Goal: Information Seeking & Learning: Learn about a topic

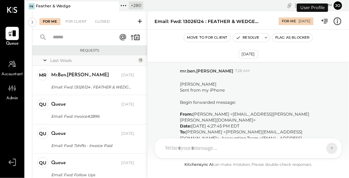
scroll to position [1256, 0]
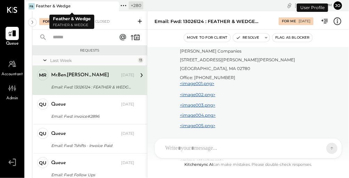
click at [73, 7] on div "F& Feather & Wedge" at bounding box center [66, 6] width 83 height 6
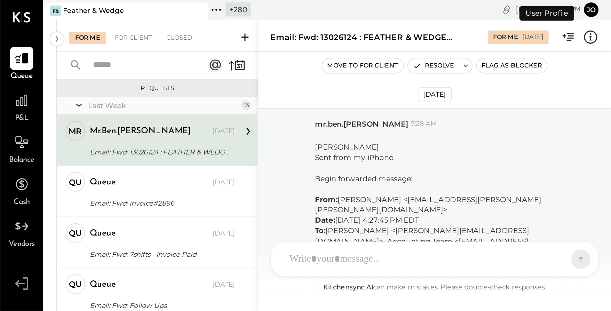
scroll to position [1256, 0]
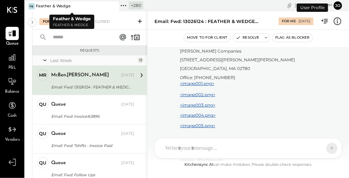
click at [114, 5] on icon at bounding box center [112, 6] width 3 height 3
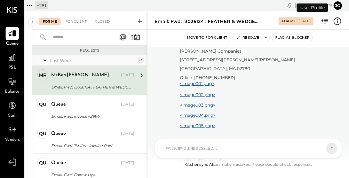
click at [28, 7] on icon at bounding box center [29, 5] width 9 height 9
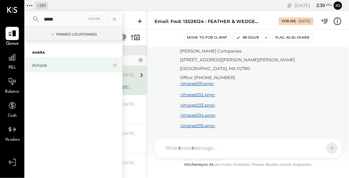
type input "*****"
click at [54, 64] on div "Amara" at bounding box center [69, 65] width 75 height 7
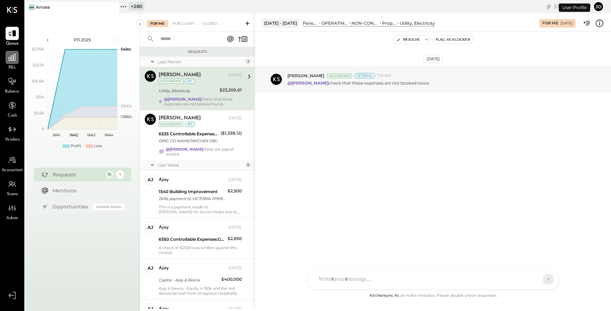
click at [8, 58] on icon at bounding box center [12, 57] width 9 height 9
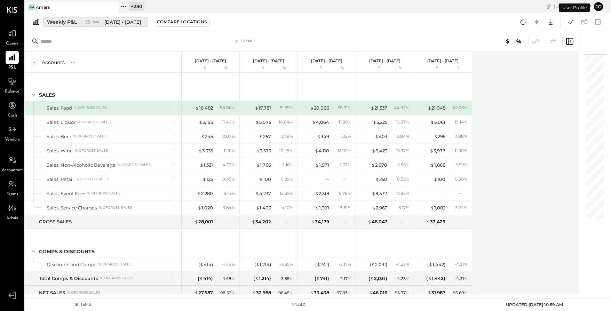
click at [93, 25] on div "W41 [DATE] - [DATE]" at bounding box center [112, 21] width 63 height 9
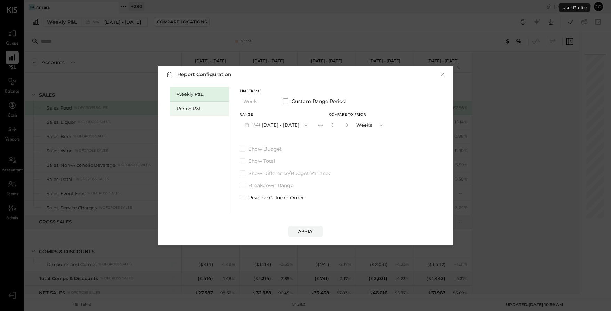
click at [201, 109] on div "Period P&L" at bounding box center [201, 108] width 49 height 7
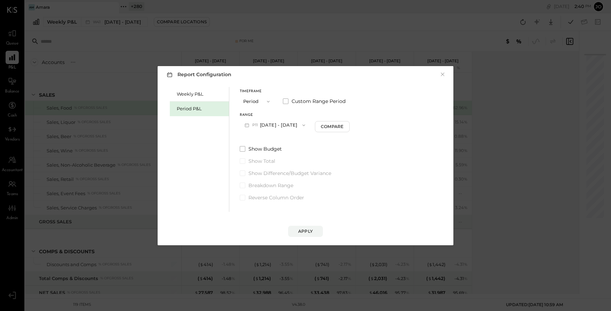
click at [274, 127] on button "P11 [DATE] - [DATE]" at bounding box center [275, 125] width 70 height 13
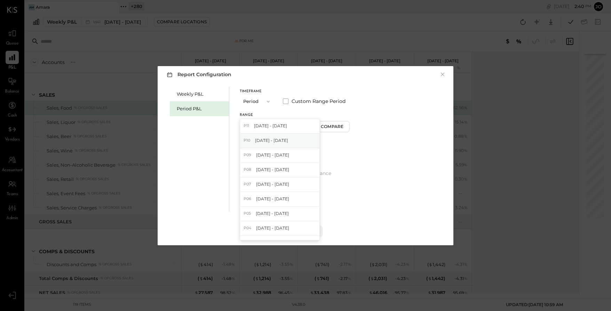
click at [287, 137] on span "[DATE] - [DATE]" at bounding box center [271, 140] width 33 height 6
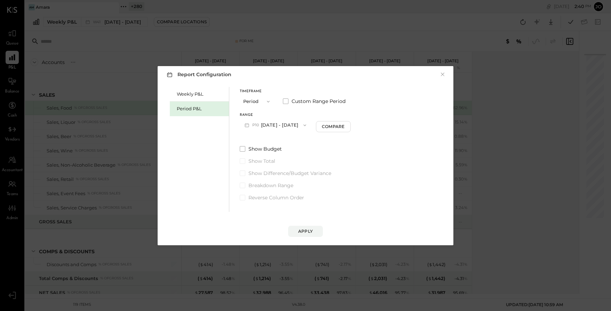
click at [341, 119] on div "Range P10 [DATE] - [DATE] Compare" at bounding box center [295, 122] width 111 height 18
click at [342, 131] on button "Compare" at bounding box center [333, 126] width 35 height 11
click at [348, 127] on icon "button" at bounding box center [346, 125] width 4 height 4
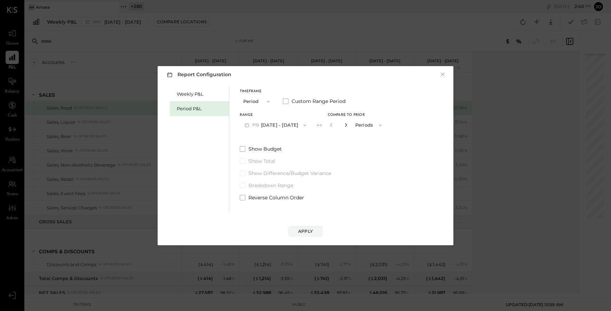
click at [348, 127] on icon "button" at bounding box center [346, 125] width 4 height 4
type input "*"
click at [301, 177] on div "Apply" at bounding box center [305, 231] width 15 height 6
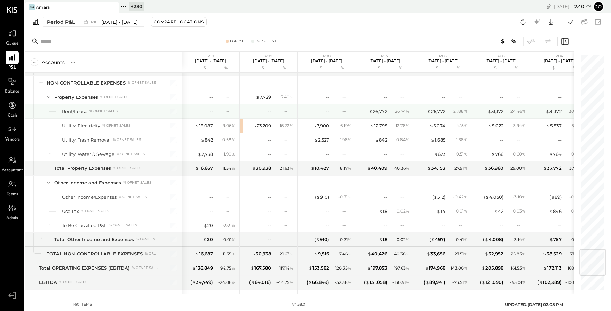
scroll to position [1636, 0]
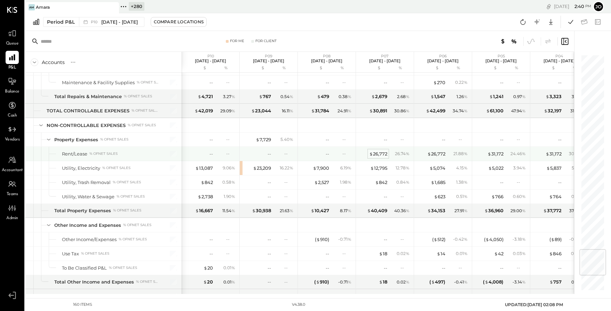
click at [348, 155] on div "$ 26,772" at bounding box center [378, 154] width 18 height 7
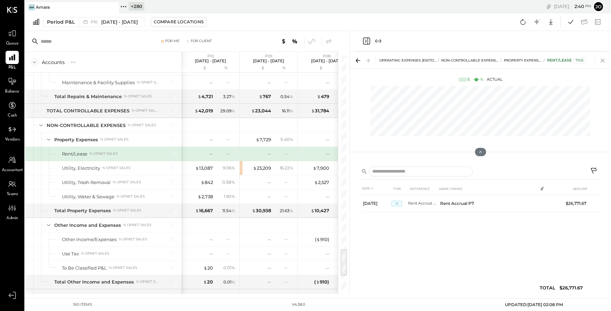
click at [348, 58] on icon at bounding box center [602, 61] width 10 height 10
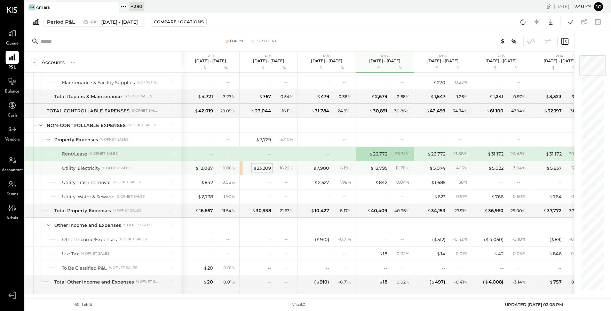
click at [267, 167] on div "$ 23,209" at bounding box center [262, 168] width 18 height 7
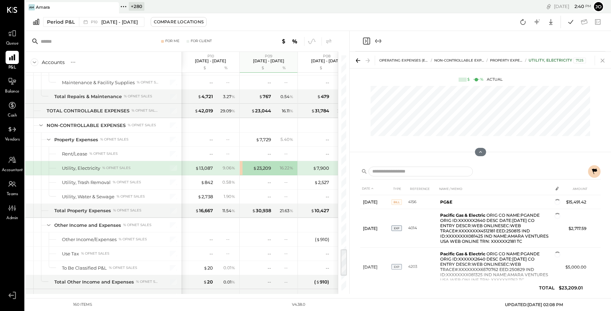
click at [348, 62] on icon at bounding box center [602, 61] width 10 height 10
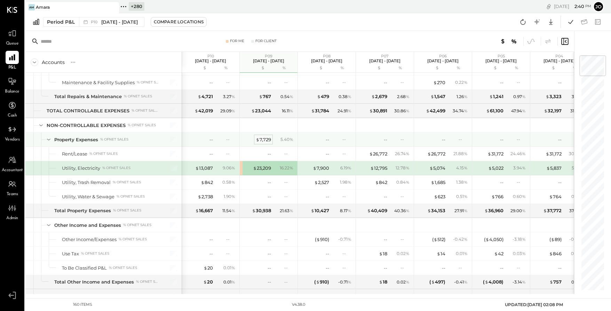
click at [265, 139] on div "$ 7,729" at bounding box center [263, 139] width 15 height 7
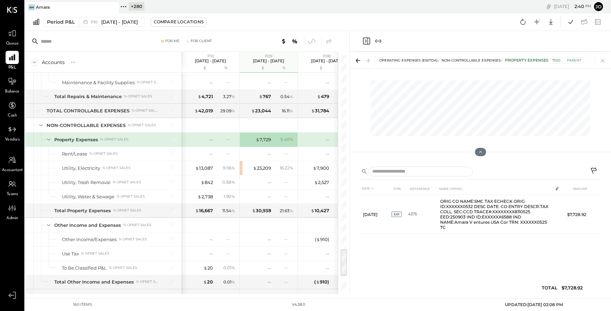
click at [348, 54] on div "OPERATING EXPENSES (EBITDA) NON-CONTROLLABLE EXPENSES Property Expenses 7100 Pa…" at bounding box center [479, 60] width 261 height 16
click at [348, 60] on icon at bounding box center [602, 61] width 4 height 4
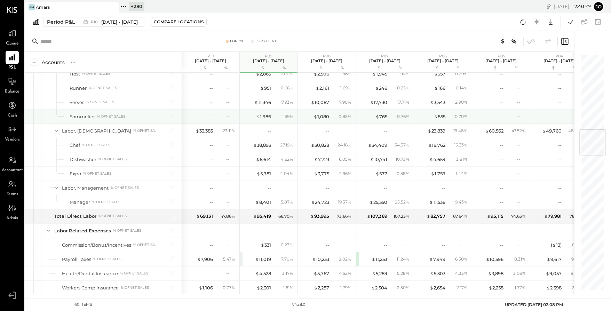
scroll to position [629, 0]
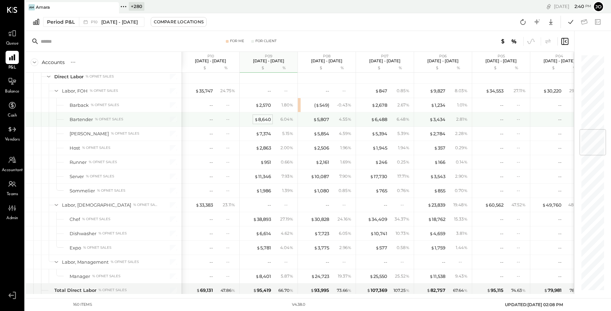
click at [262, 119] on div "$ 8,640" at bounding box center [262, 119] width 17 height 7
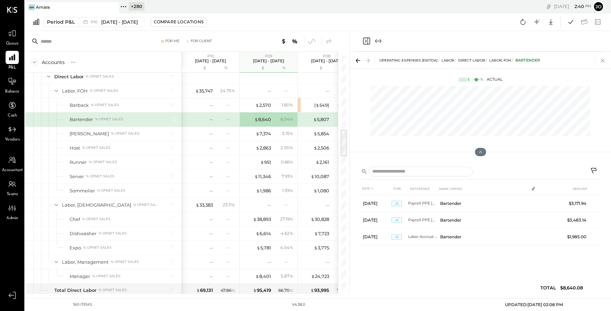
click at [348, 58] on icon at bounding box center [602, 61] width 10 height 10
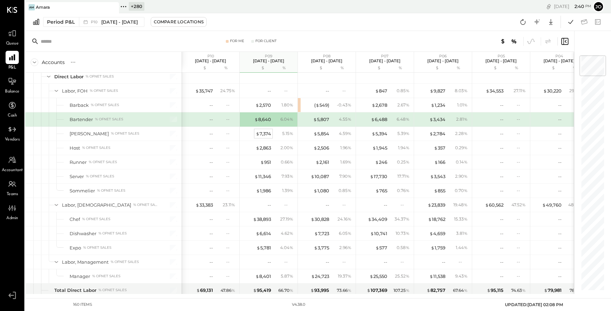
click at [265, 131] on div "$ 7,374" at bounding box center [263, 133] width 15 height 7
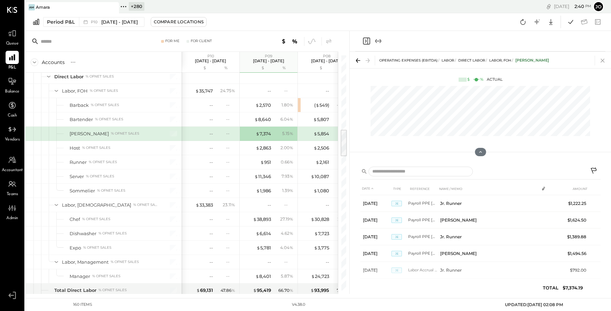
click at [348, 60] on icon at bounding box center [602, 61] width 10 height 10
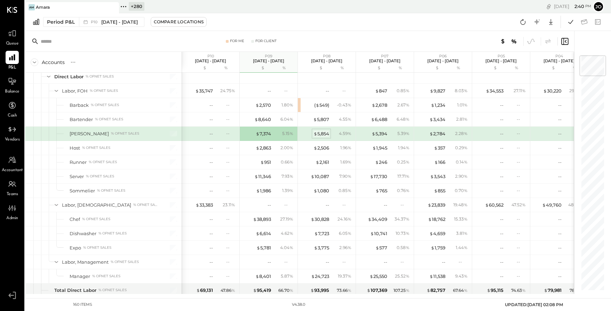
click at [319, 132] on div "$ 5,854" at bounding box center [321, 133] width 16 height 7
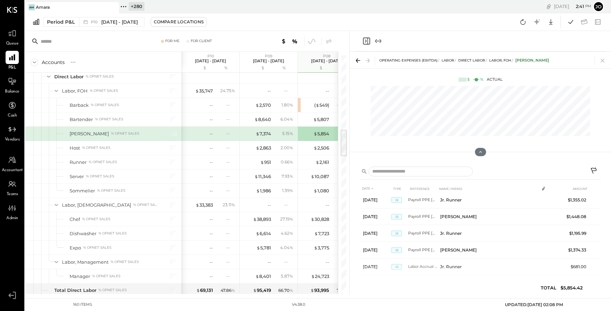
scroll to position [59, 0]
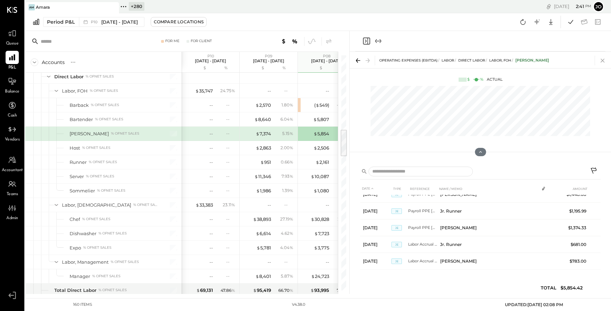
click at [348, 58] on icon at bounding box center [602, 61] width 10 height 10
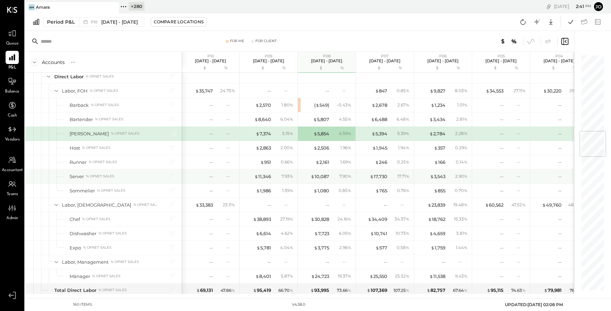
scroll to position [643, 0]
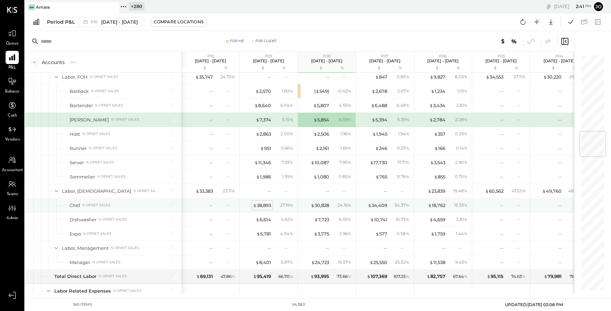
click at [265, 177] on div "$ 38,893" at bounding box center [262, 205] width 18 height 7
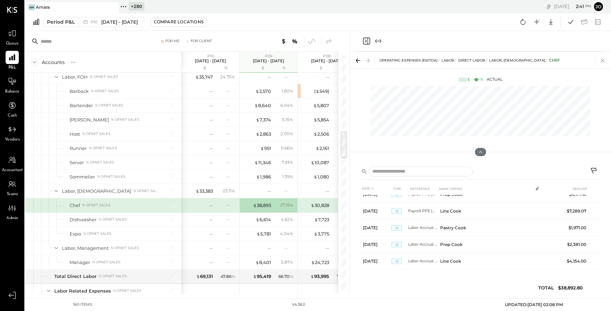
scroll to position [51, 0]
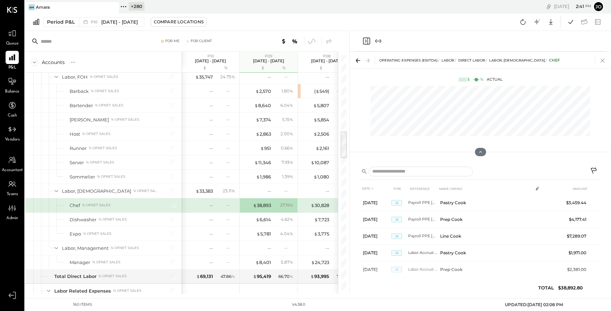
click at [348, 60] on icon at bounding box center [602, 61] width 10 height 10
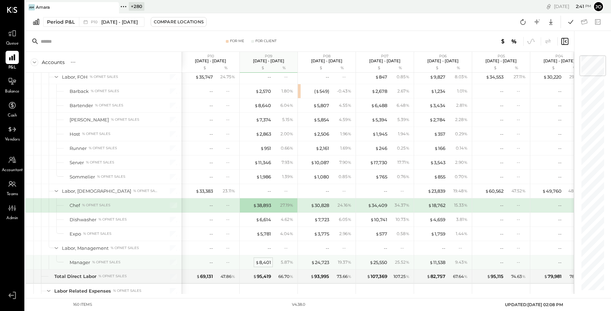
click at [259, 177] on div "$ 8,401" at bounding box center [263, 262] width 16 height 7
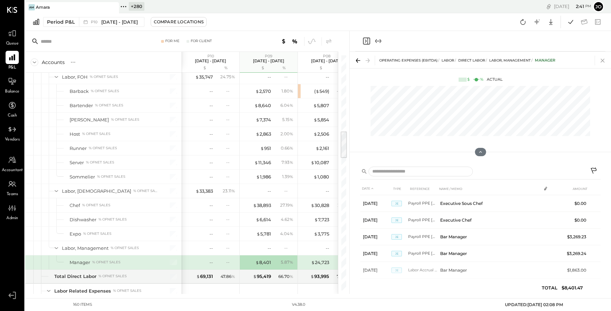
click at [348, 59] on icon at bounding box center [602, 61] width 10 height 10
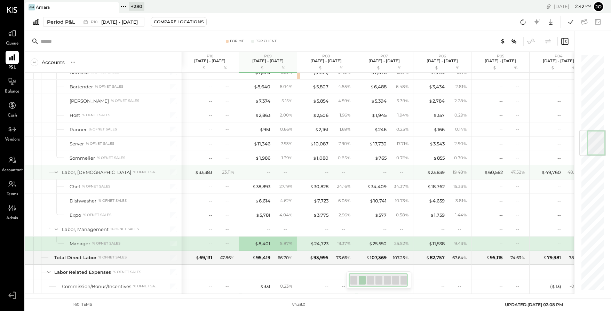
scroll to position [631, 0]
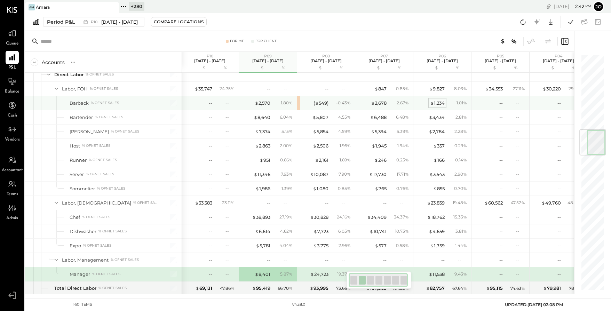
click at [348, 100] on div "$ 1,234" at bounding box center [437, 103] width 15 height 7
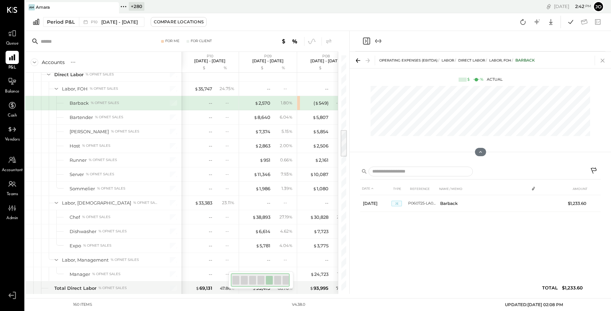
click at [348, 62] on icon at bounding box center [602, 61] width 10 height 10
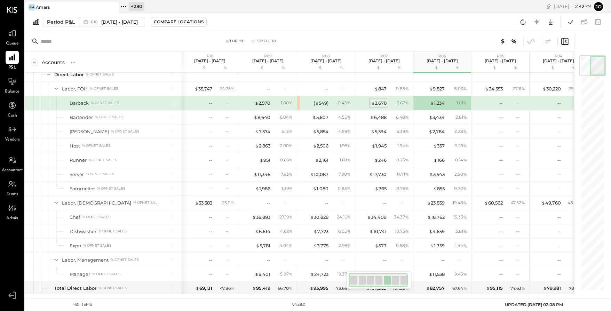
click at [348, 102] on span "$" at bounding box center [373, 103] width 4 height 6
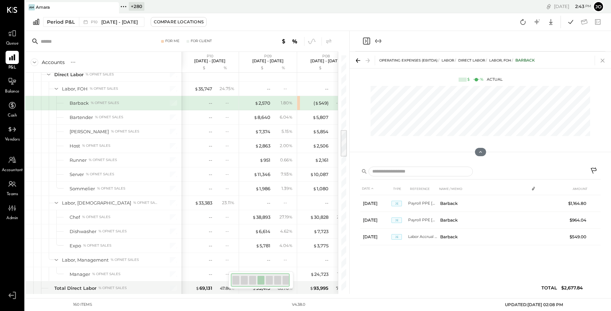
click at [348, 61] on icon at bounding box center [602, 61] width 10 height 10
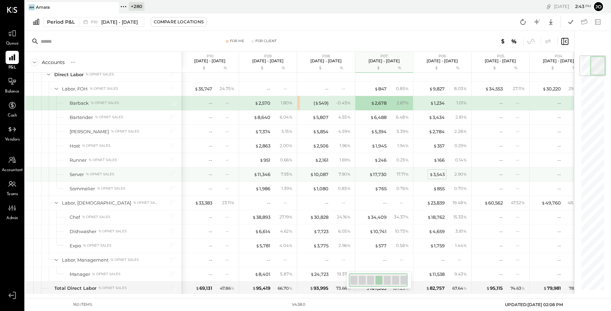
click at [348, 175] on div "$ 3,543" at bounding box center [436, 174] width 15 height 7
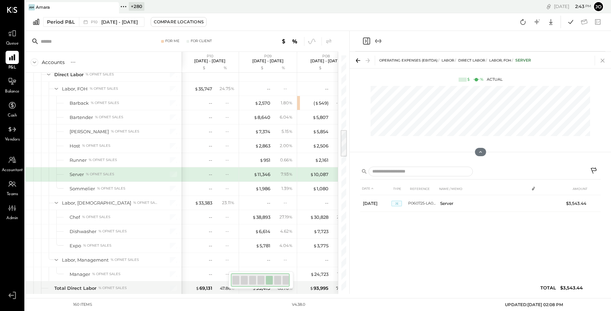
click at [348, 59] on icon at bounding box center [602, 61] width 10 height 10
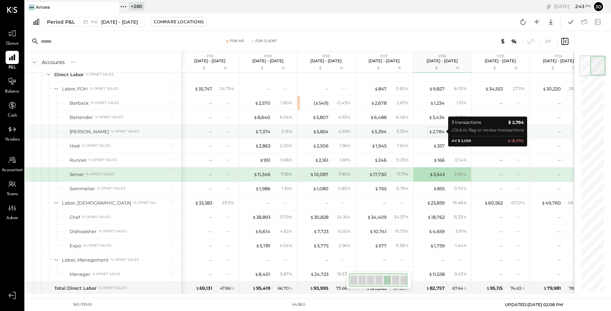
click at [348, 132] on div "$ 2,784" at bounding box center [436, 131] width 16 height 7
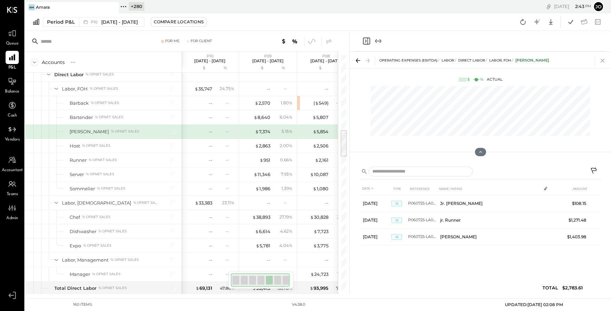
click at [348, 57] on icon at bounding box center [602, 61] width 10 height 10
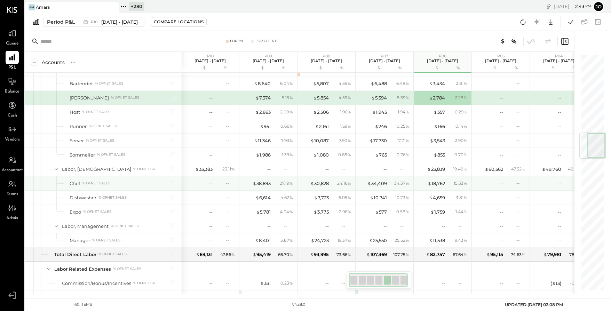
scroll to position [658, 0]
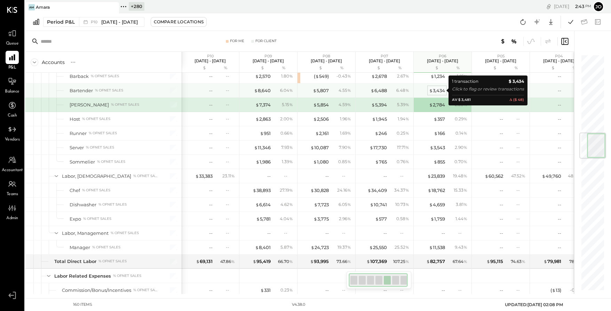
click at [348, 90] on div "$ 3,434" at bounding box center [437, 90] width 16 height 7
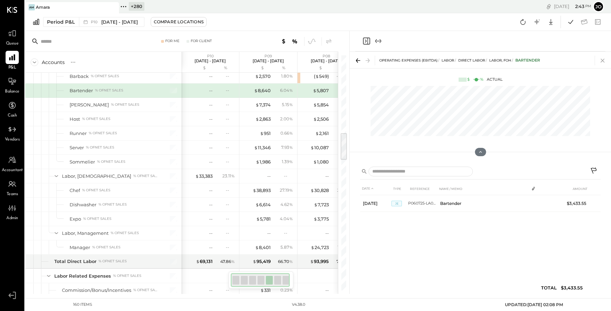
click at [348, 61] on icon at bounding box center [602, 61] width 4 height 4
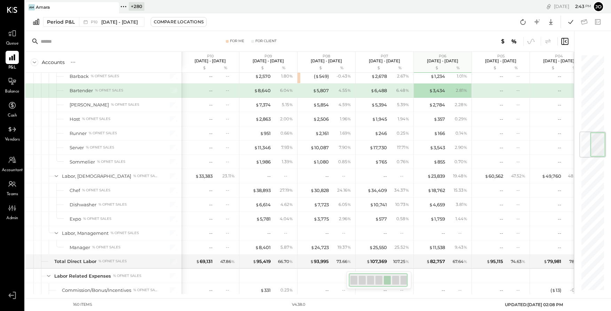
scroll to position [649, 0]
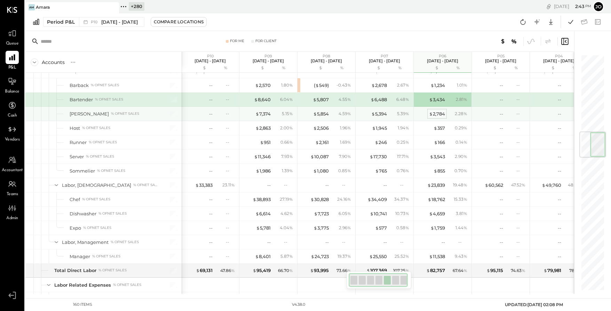
click at [348, 114] on div "$ 2,784" at bounding box center [437, 114] width 16 height 7
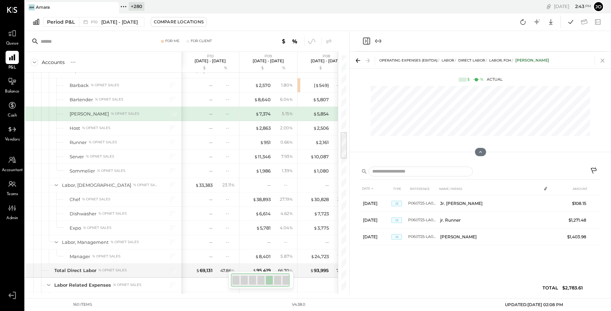
click at [348, 59] on icon at bounding box center [602, 61] width 10 height 10
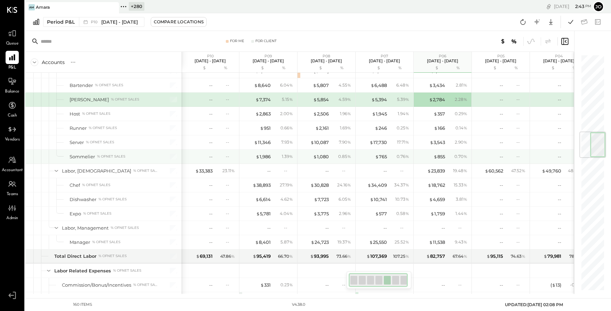
scroll to position [652, 0]
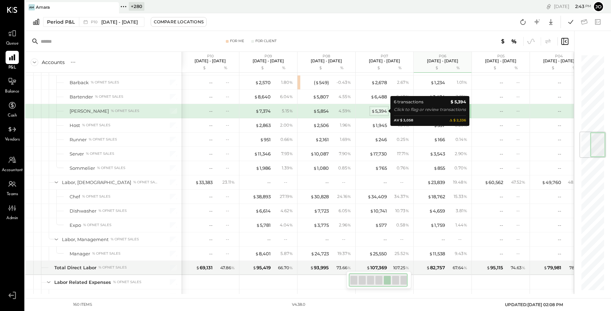
click at [348, 113] on div "$ 5,394" at bounding box center [379, 111] width 16 height 7
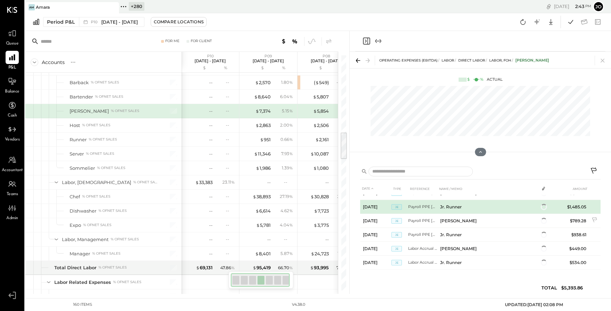
scroll to position [26, 0]
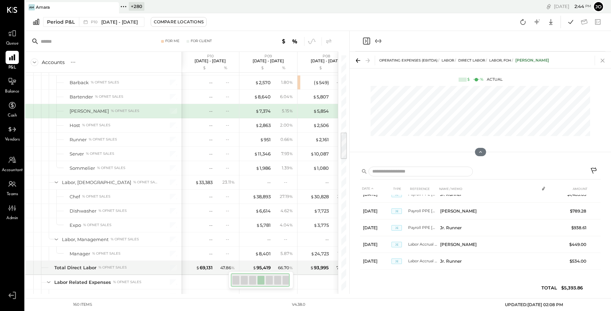
click at [348, 63] on icon at bounding box center [602, 61] width 10 height 10
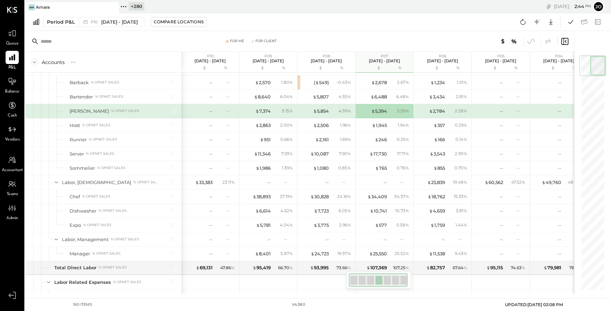
click at [318, 110] on div "$ 5,854" at bounding box center [321, 111] width 16 height 7
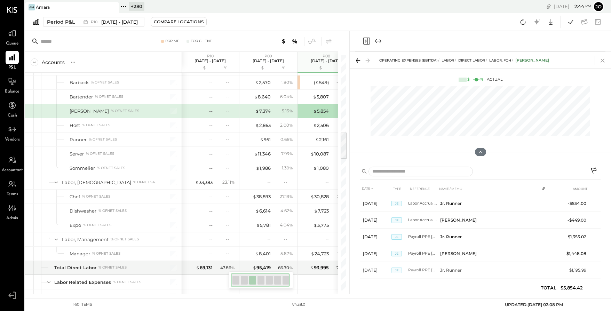
click at [348, 62] on icon at bounding box center [602, 61] width 10 height 10
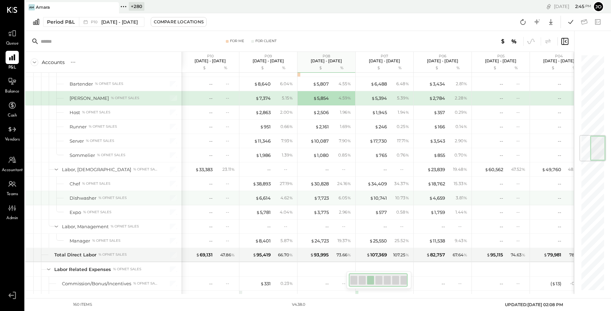
scroll to position [680, 0]
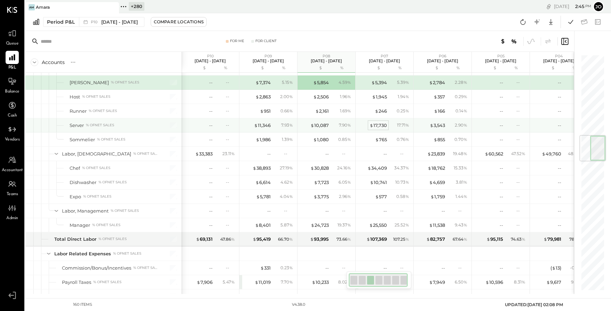
click at [348, 125] on div "$ 17,730" at bounding box center [377, 125] width 17 height 7
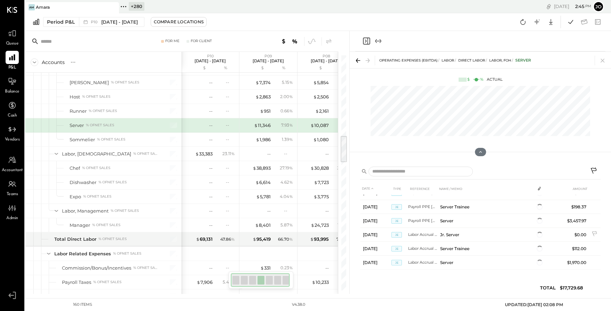
scroll to position [61, 0]
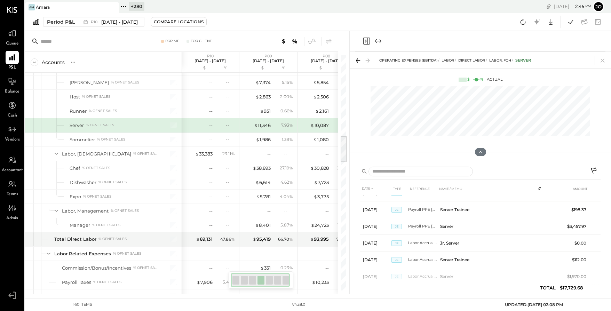
click at [348, 60] on icon at bounding box center [602, 61] width 10 height 10
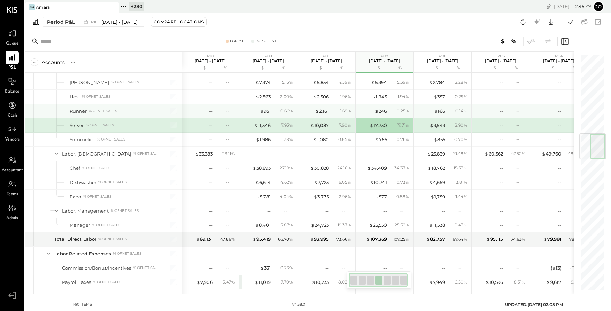
scroll to position [664, 0]
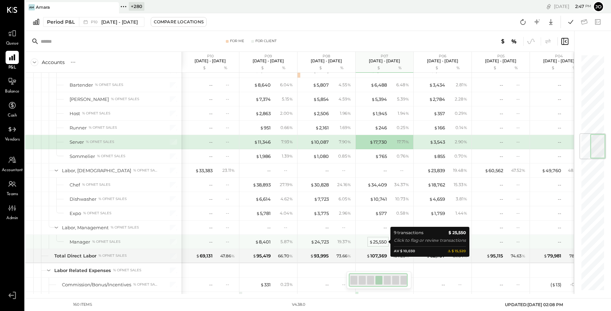
click at [348, 177] on div "$ 25,550" at bounding box center [378, 242] width 18 height 7
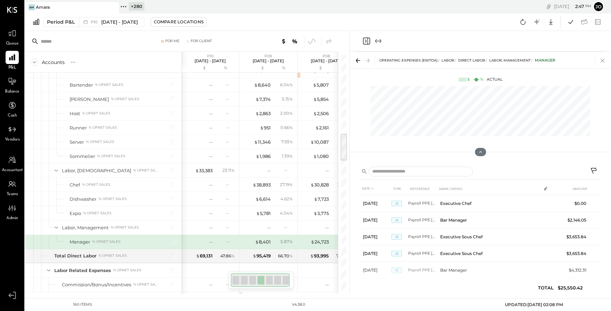
click at [348, 63] on icon at bounding box center [602, 61] width 10 height 10
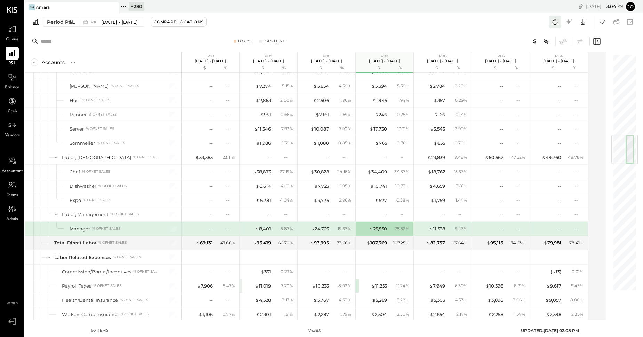
click at [348, 24] on icon at bounding box center [555, 21] width 9 height 9
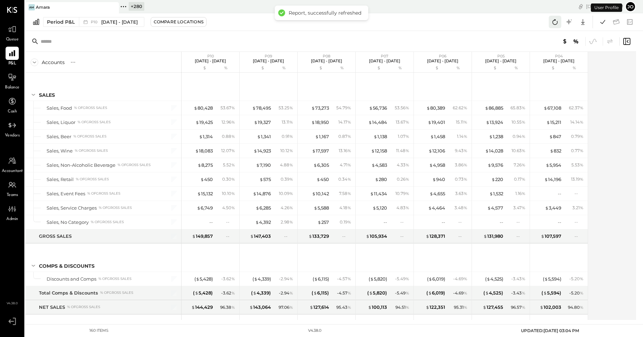
scroll to position [702, 0]
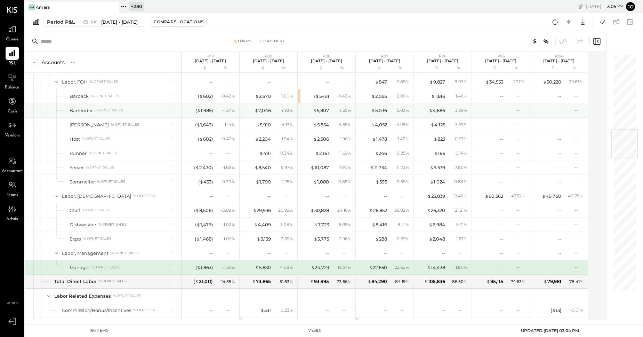
scroll to position [627, 0]
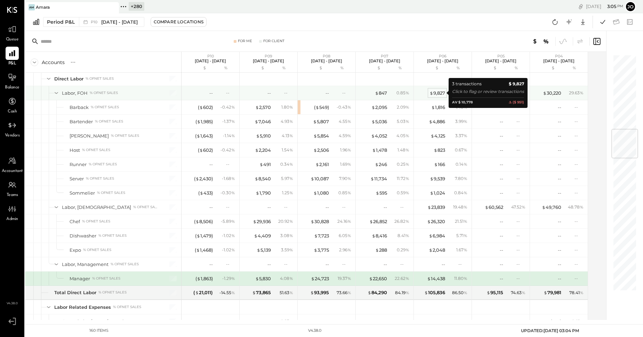
click at [436, 94] on div "$ 9,827" at bounding box center [437, 93] width 16 height 7
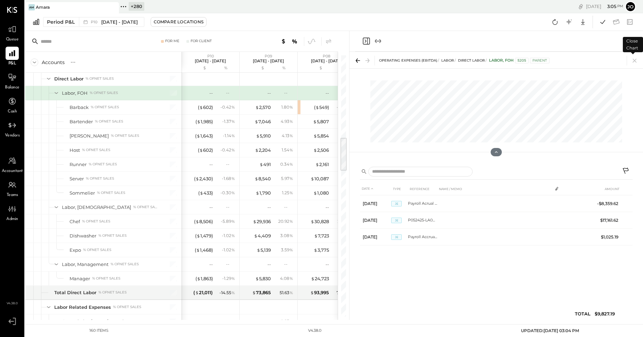
click at [636, 66] on div "OPERATING EXPENSES (EBITDA) LABOR Direct Labor Labor, FOH 5205 Parent" at bounding box center [496, 60] width 294 height 16
click at [637, 60] on icon at bounding box center [635, 61] width 10 height 10
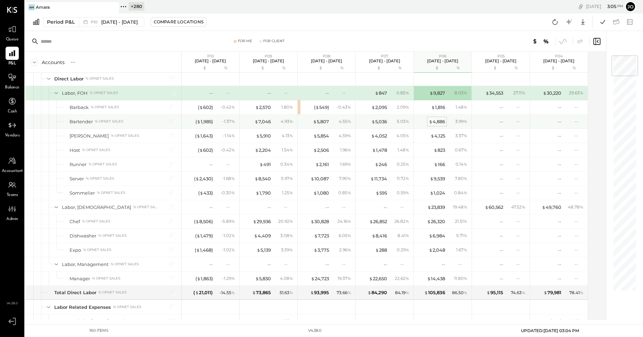
click at [438, 122] on div "$ 4,886" at bounding box center [437, 121] width 16 height 7
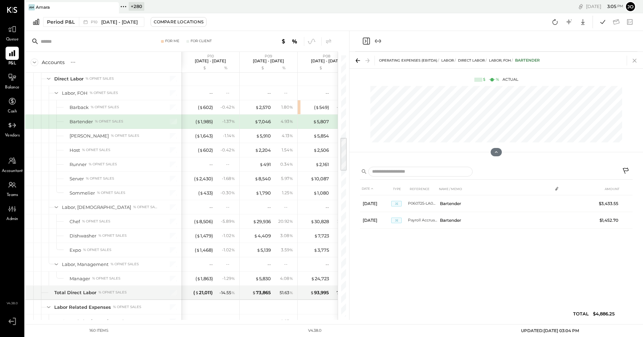
click at [634, 63] on icon at bounding box center [635, 61] width 10 height 10
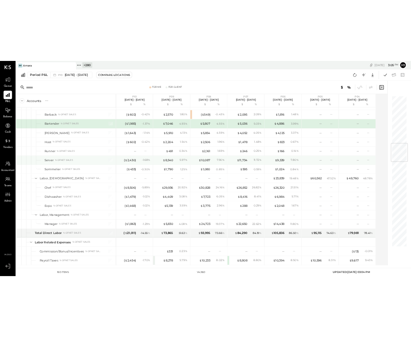
scroll to position [625, 0]
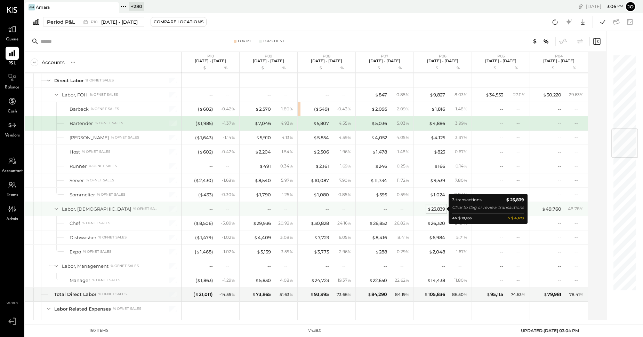
click at [439, 209] on div "$ 23,839" at bounding box center [436, 209] width 18 height 7
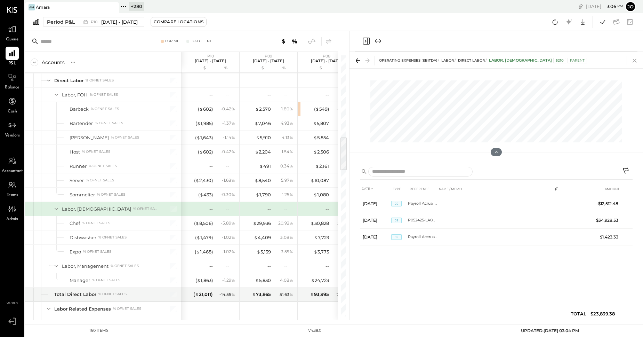
click at [633, 61] on icon at bounding box center [635, 61] width 10 height 10
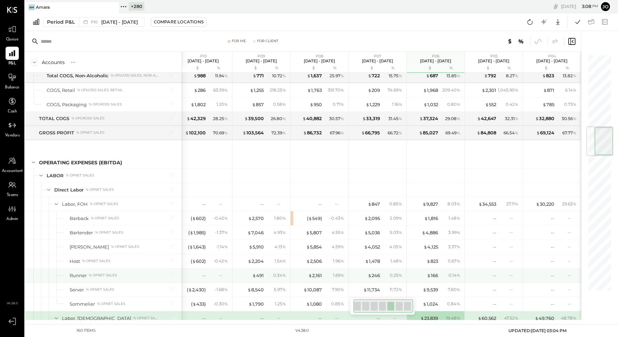
scroll to position [608, 0]
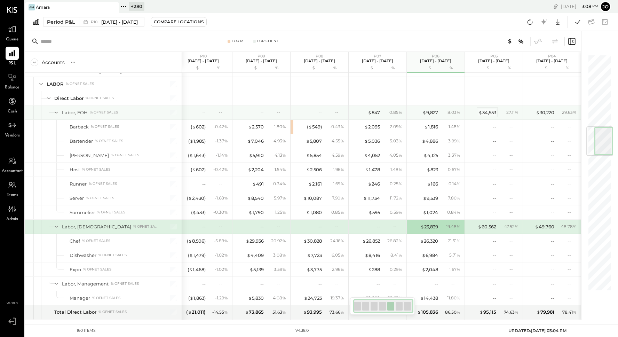
click at [485, 112] on div "$ 34,553" at bounding box center [487, 112] width 18 height 7
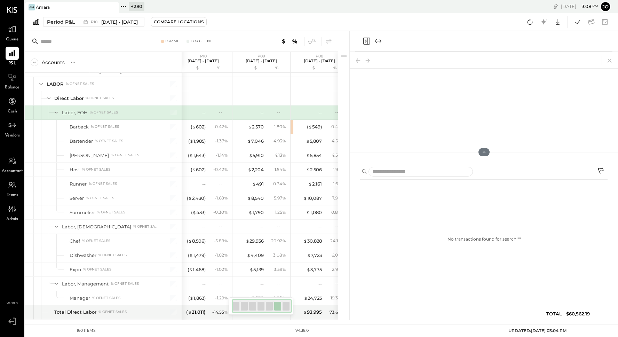
scroll to position [0, 1]
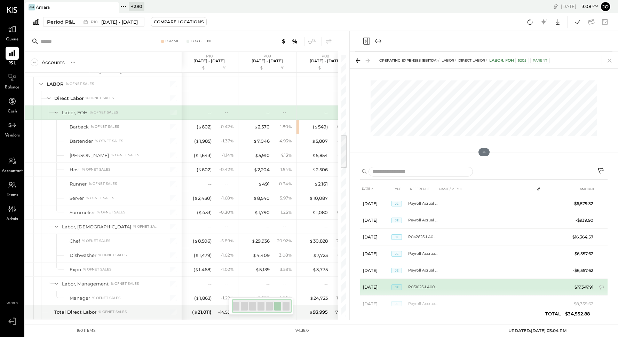
scroll to position [17, 0]
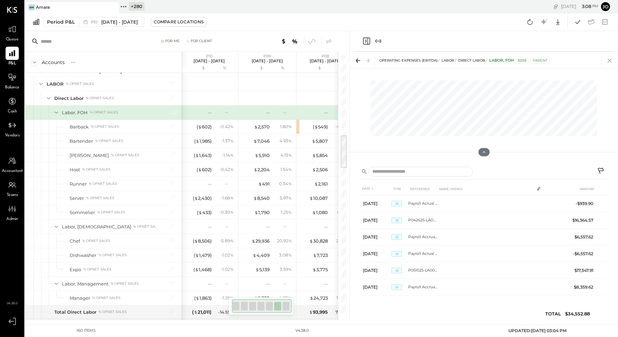
click at [609, 60] on icon at bounding box center [609, 61] width 4 height 4
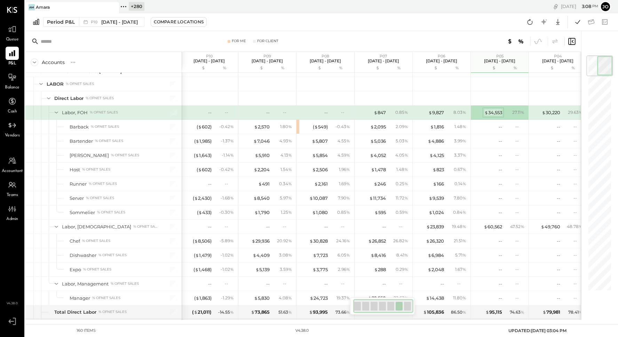
click at [496, 114] on div "$ 34,553" at bounding box center [493, 112] width 18 height 7
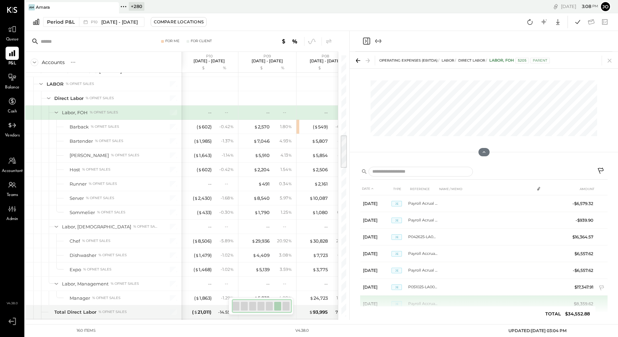
scroll to position [17, 0]
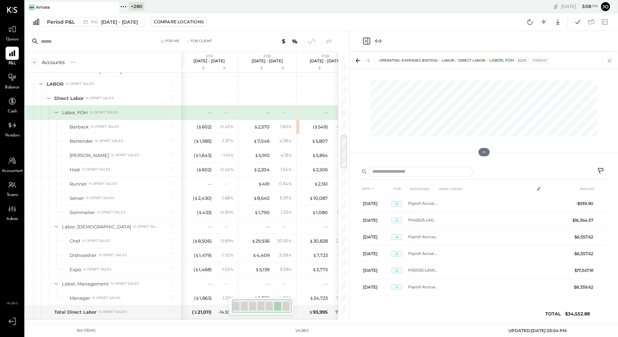
click at [606, 61] on icon at bounding box center [609, 61] width 10 height 10
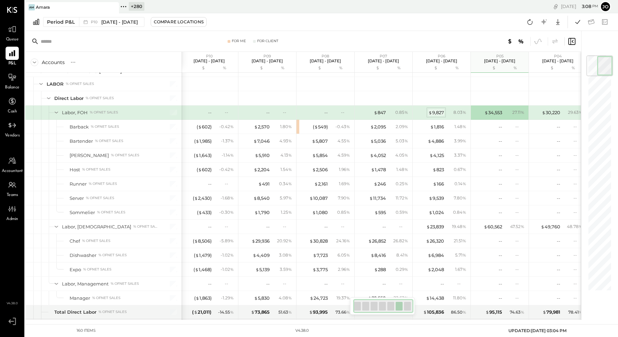
click at [436, 112] on div "$ 9,827" at bounding box center [436, 112] width 16 height 7
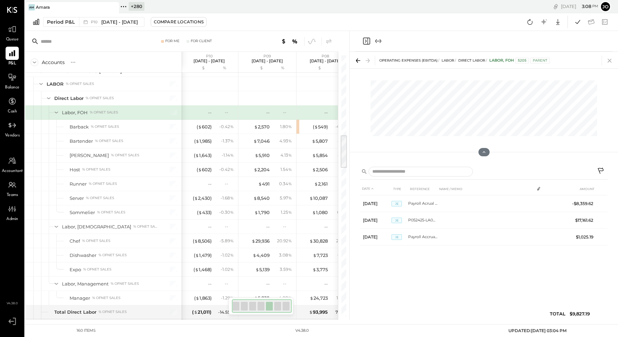
click at [610, 58] on icon at bounding box center [609, 61] width 10 height 10
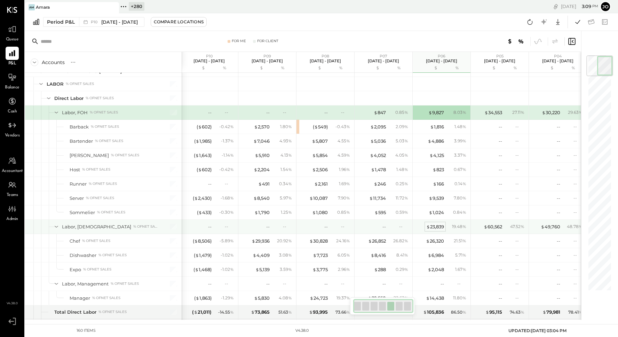
click at [440, 226] on div "$ 23,839" at bounding box center [435, 226] width 18 height 7
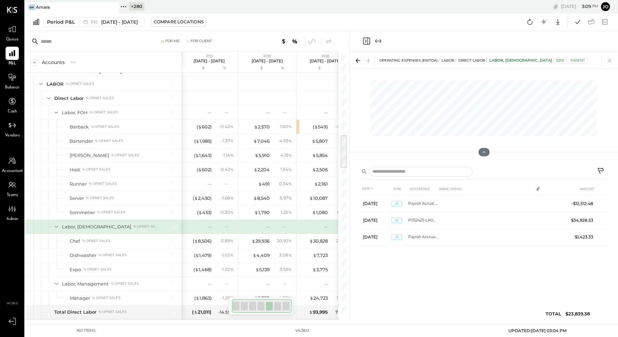
click at [609, 67] on div "OPERATING EXPENSES (EBITDA) LABOR Direct Labor Labor, BOH 5210 Parent" at bounding box center [483, 60] width 268 height 16
click at [609, 63] on icon at bounding box center [609, 61] width 10 height 10
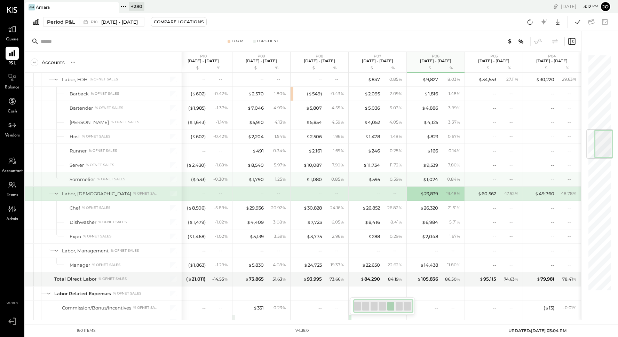
scroll to position [630, 0]
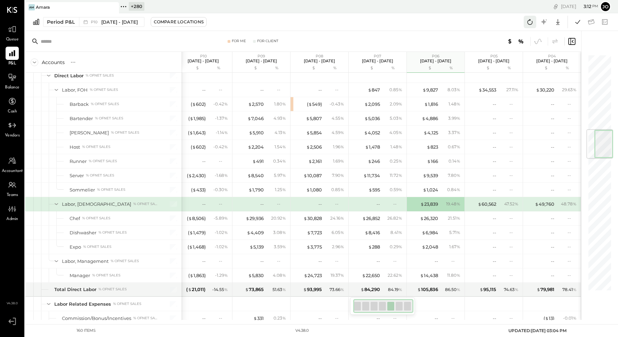
click at [528, 19] on icon at bounding box center [529, 21] width 9 height 9
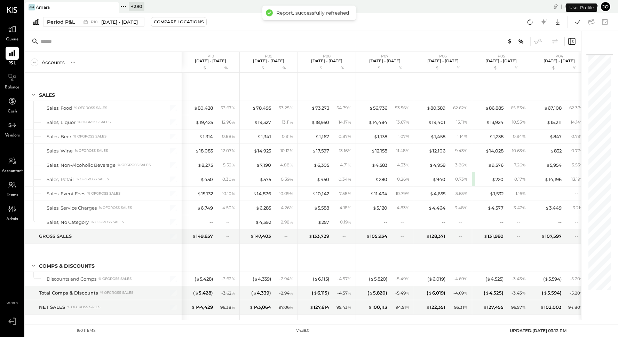
scroll to position [631, 0]
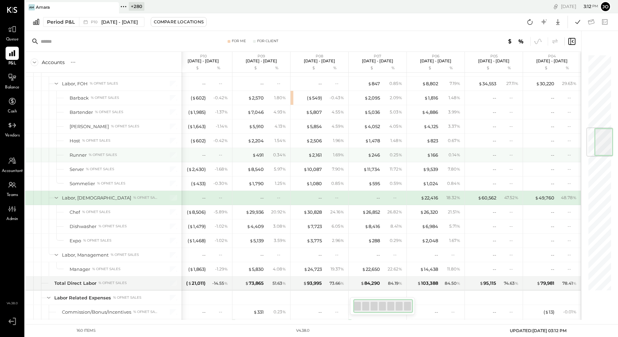
scroll to position [0, 7]
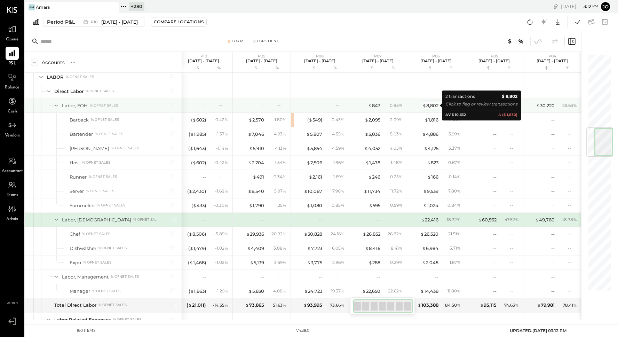
click at [435, 106] on div "$ 8,802" at bounding box center [430, 105] width 16 height 7
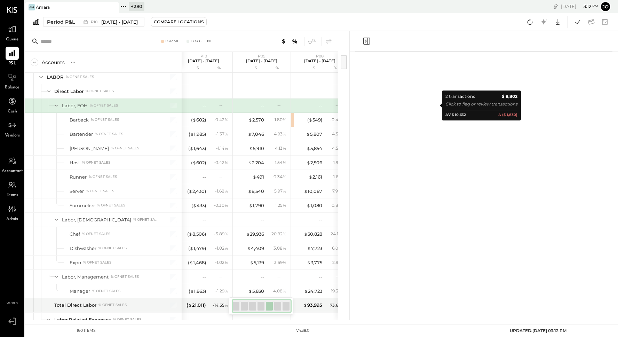
scroll to position [0, 1]
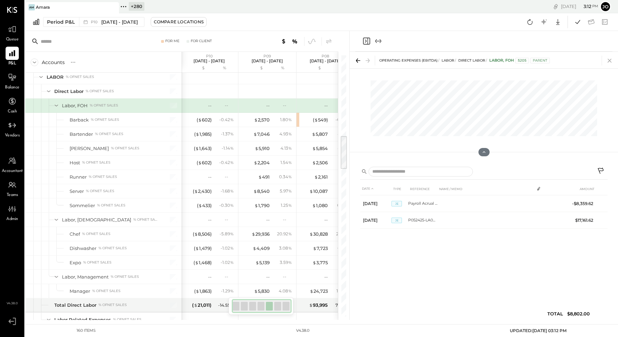
click at [608, 56] on icon at bounding box center [609, 61] width 10 height 10
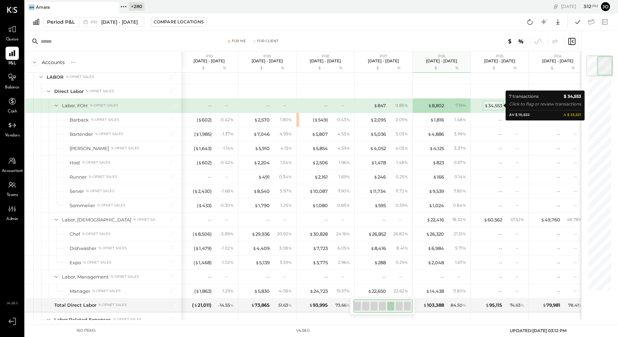
click at [497, 103] on div "$ 34,553" at bounding box center [493, 105] width 18 height 7
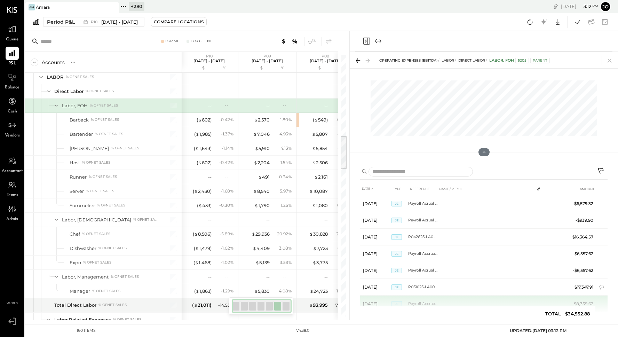
scroll to position [17, 0]
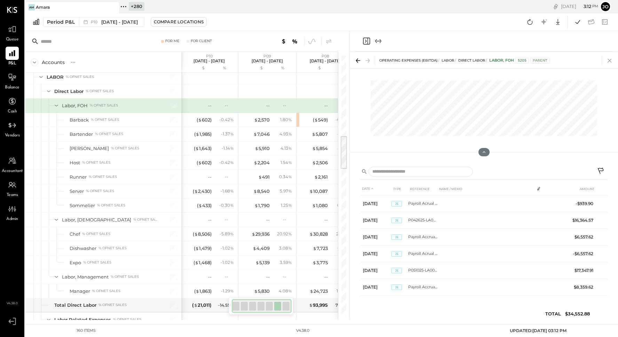
click at [611, 63] on icon at bounding box center [609, 61] width 10 height 10
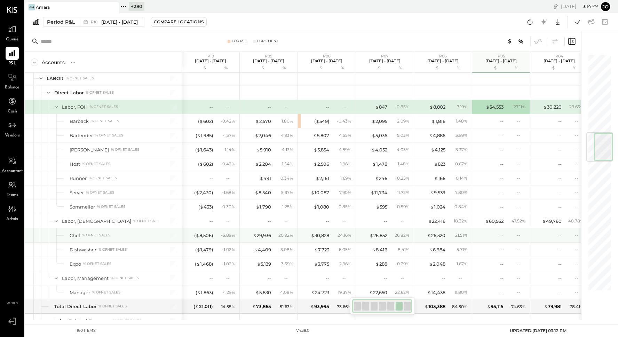
scroll to position [656, 0]
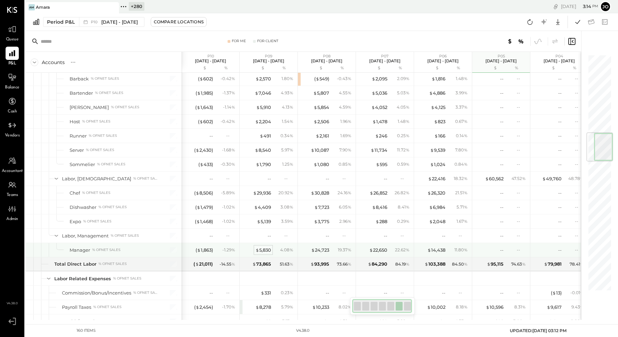
click at [267, 250] on div "$ 5,830" at bounding box center [263, 250] width 16 height 7
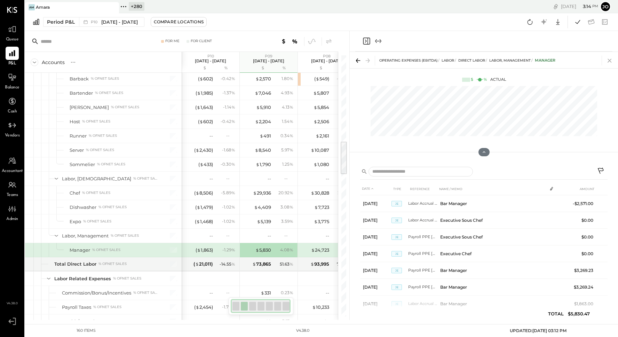
click at [611, 59] on icon at bounding box center [609, 61] width 10 height 10
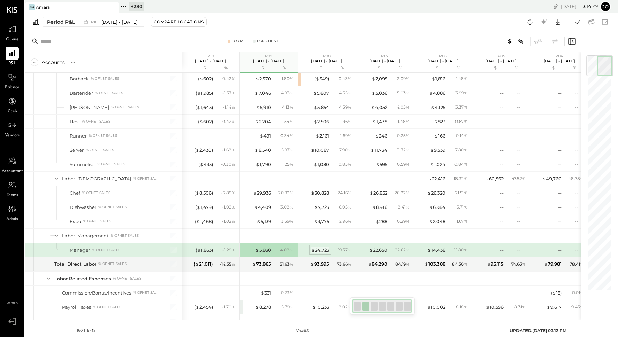
click at [321, 249] on div "$ 24,723" at bounding box center [320, 250] width 18 height 7
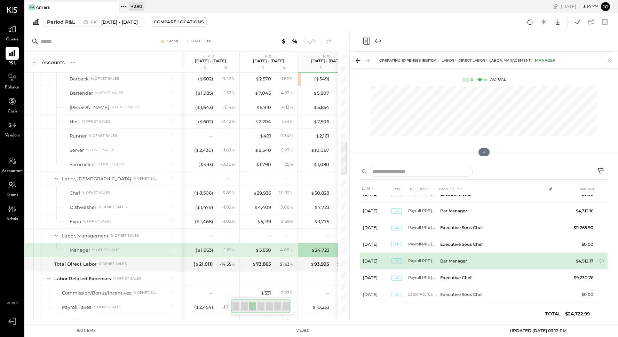
scroll to position [83, 0]
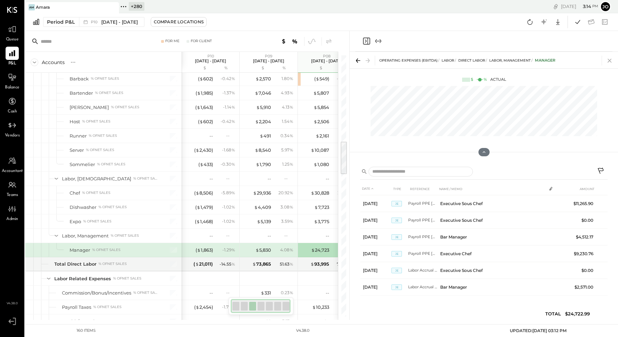
click at [608, 62] on icon at bounding box center [609, 61] width 10 height 10
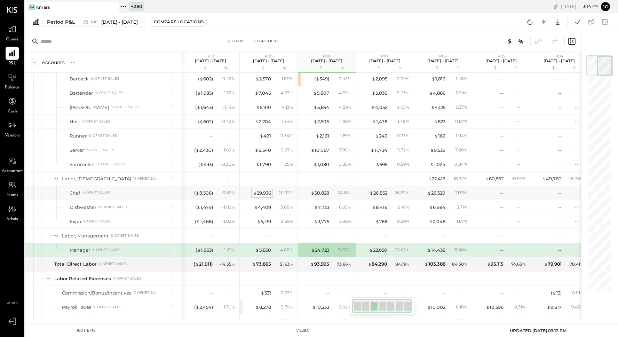
click at [260, 193] on div "$ 29,936" at bounding box center [262, 193] width 18 height 7
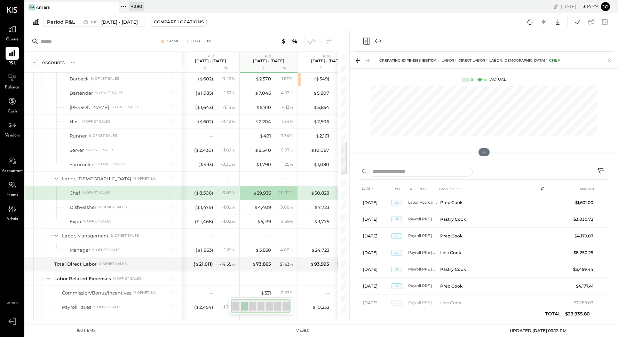
scroll to position [100, 0]
click at [604, 63] on icon at bounding box center [609, 61] width 10 height 10
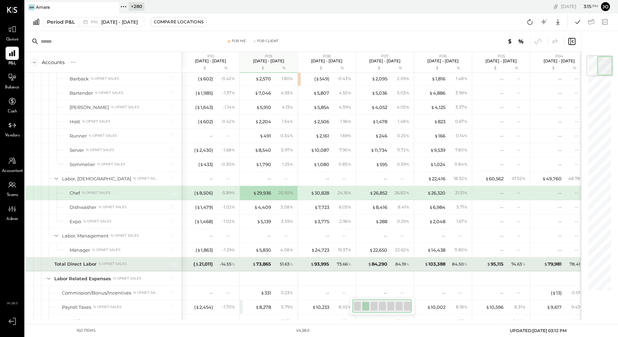
scroll to position [666, 0]
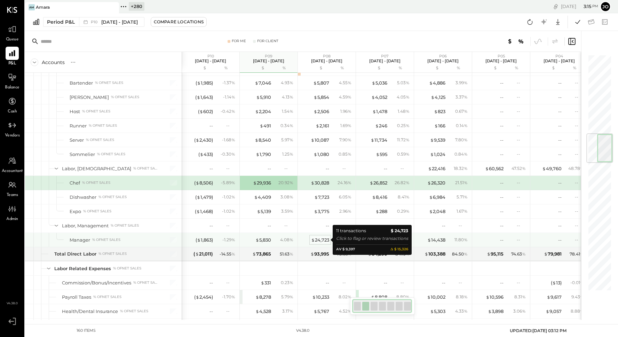
click at [321, 238] on div "$ 24,723" at bounding box center [320, 239] width 18 height 7
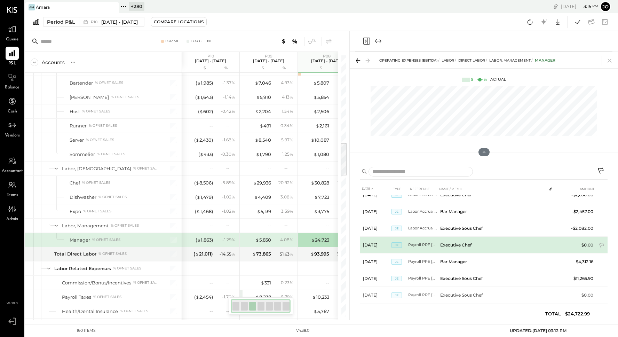
scroll to position [11, 0]
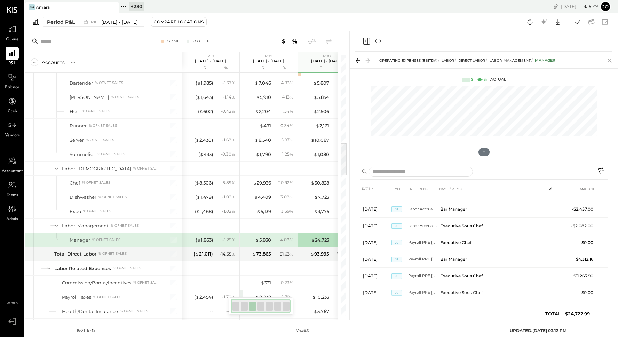
click at [611, 58] on icon at bounding box center [609, 61] width 10 height 10
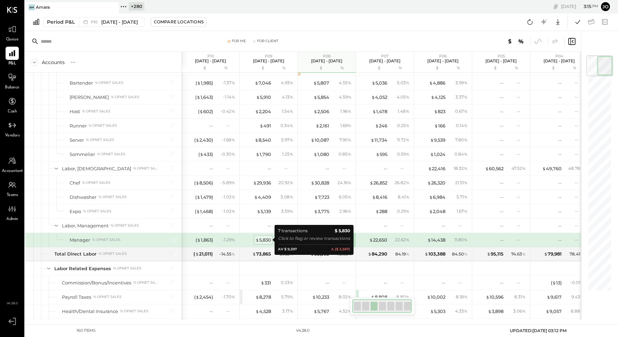
click at [270, 239] on div "$ 5,830" at bounding box center [263, 239] width 16 height 7
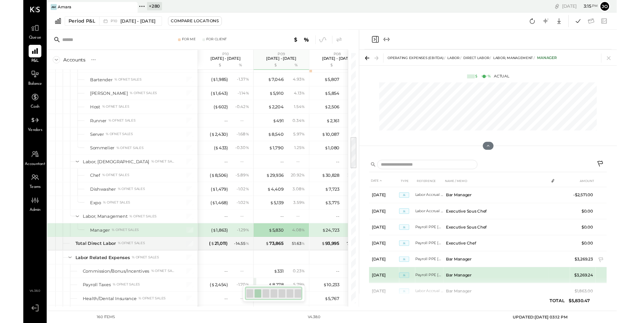
scroll to position [17, 0]
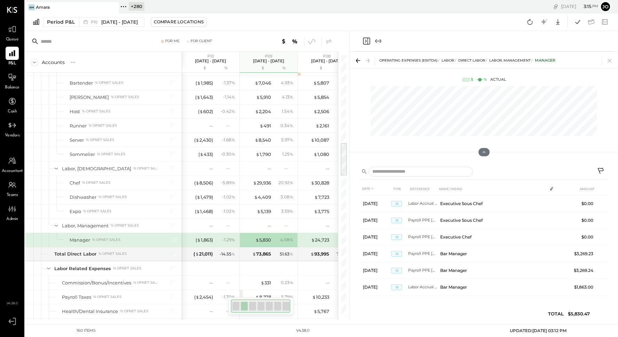
click at [610, 67] on div "OPERATING EXPENSES (EBITDA) LABOR Direct Labor Labor, Management Manager" at bounding box center [483, 60] width 268 height 16
click at [610, 63] on icon at bounding box center [609, 61] width 10 height 10
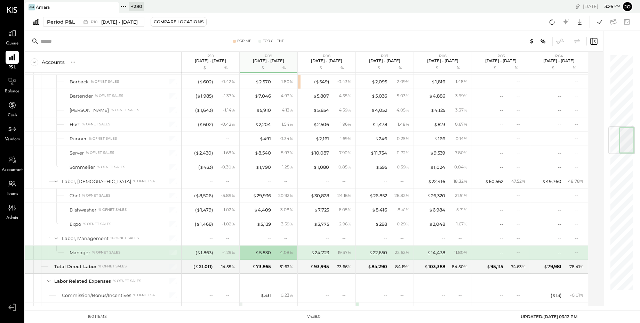
scroll to position [609, 0]
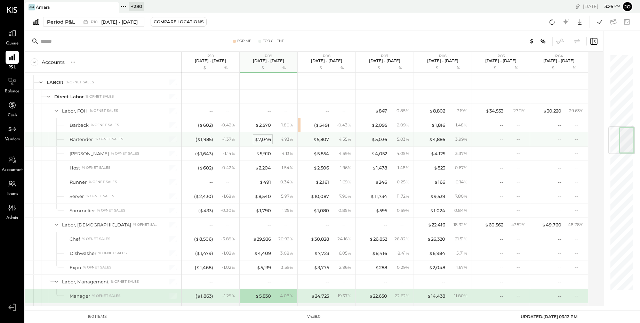
click at [263, 139] on div "$ 7,046" at bounding box center [263, 139] width 16 height 7
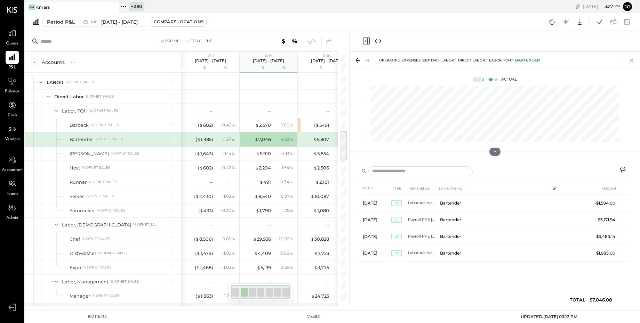
click at [617, 59] on icon at bounding box center [632, 61] width 10 height 10
